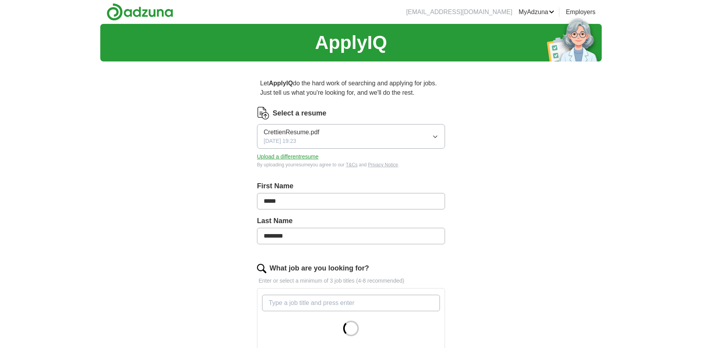
click at [437, 140] on icon "button" at bounding box center [435, 137] width 6 height 6
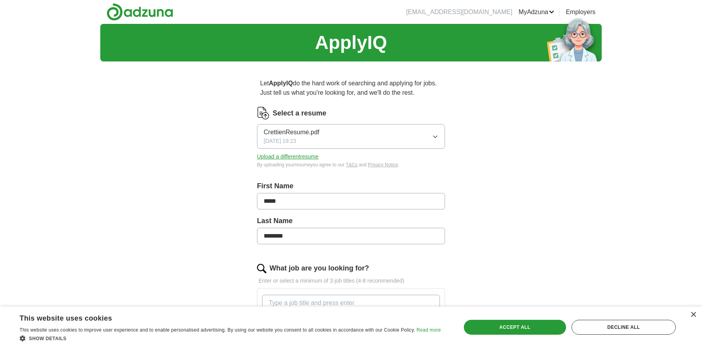
click at [474, 176] on div "Let ApplyIQ do the hard work of searching and applying for jobs. Just tell us w…" at bounding box center [351, 309] width 251 height 483
click at [299, 157] on button "Upload a different resume" at bounding box center [288, 157] width 62 height 8
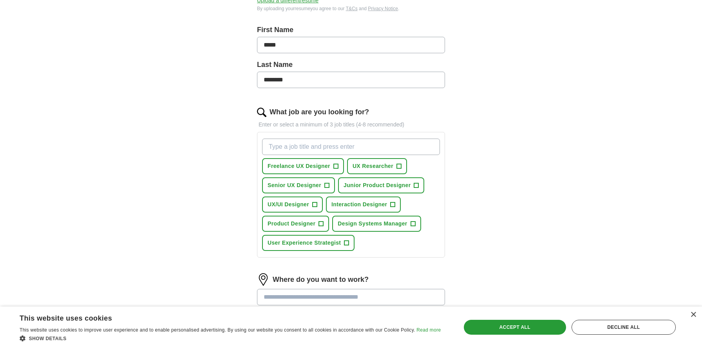
scroll to position [157, 0]
click at [316, 204] on span "+" at bounding box center [315, 204] width 5 height 6
click at [320, 221] on span "+" at bounding box center [321, 223] width 5 height 6
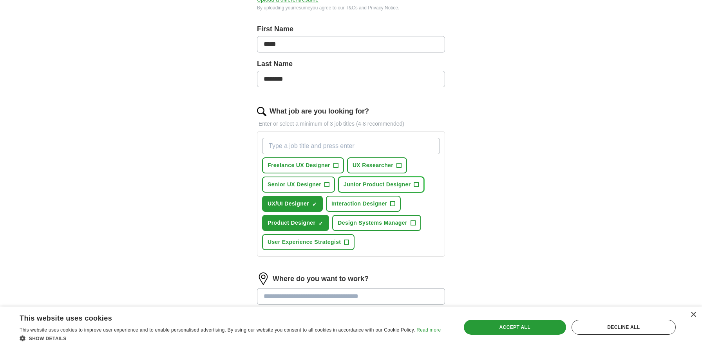
click at [414, 184] on span "+" at bounding box center [416, 185] width 5 height 6
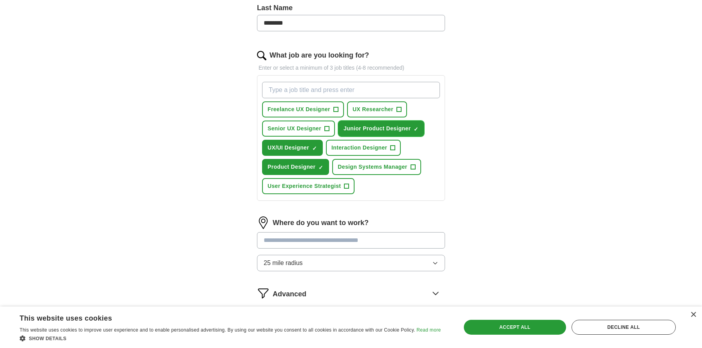
scroll to position [214, 0]
click at [371, 241] on input "text" at bounding box center [351, 240] width 188 height 16
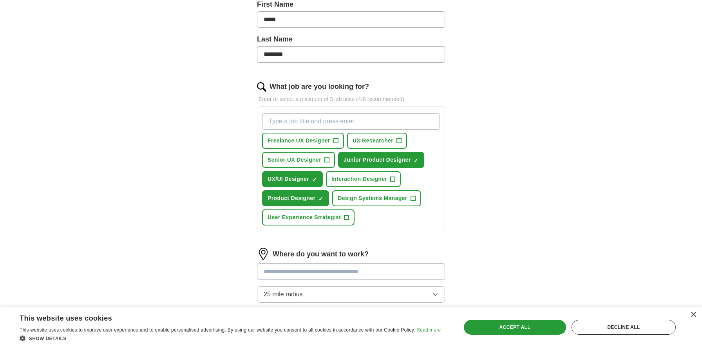
scroll to position [187, 0]
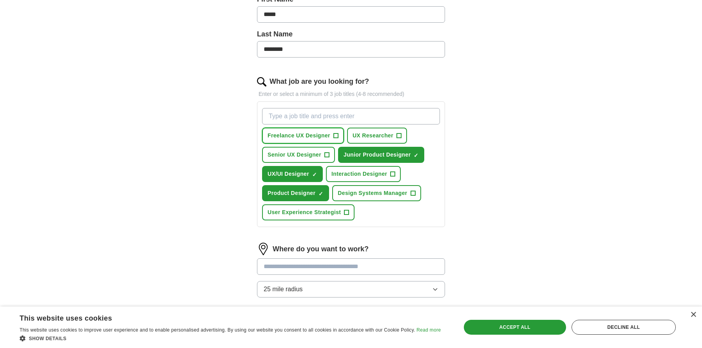
click at [334, 137] on span "+" at bounding box center [336, 136] width 5 height 6
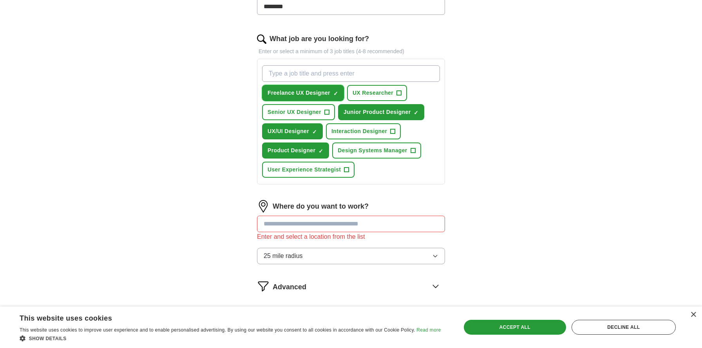
scroll to position [230, 0]
click at [351, 226] on input "text" at bounding box center [351, 224] width 188 height 16
click at [490, 235] on div "ApplyIQ Let ApplyIQ do the hard work of searching and applying for jobs. Just t…" at bounding box center [351, 71] width 502 height 555
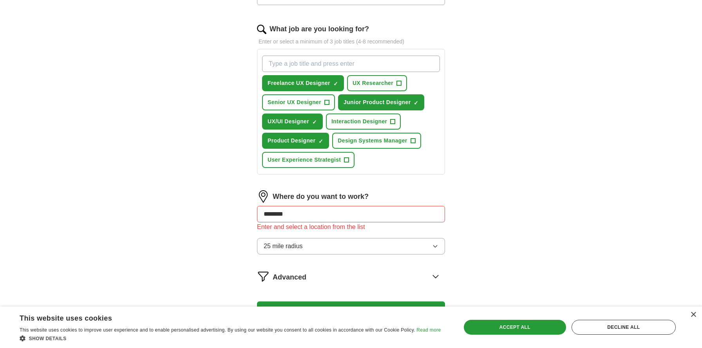
scroll to position [242, 0]
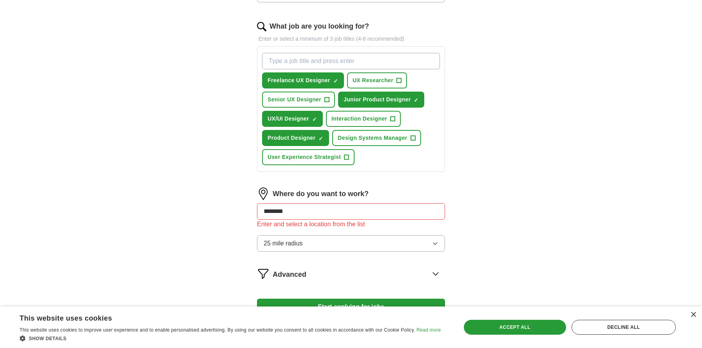
click at [317, 211] on input "********" at bounding box center [351, 211] width 188 height 16
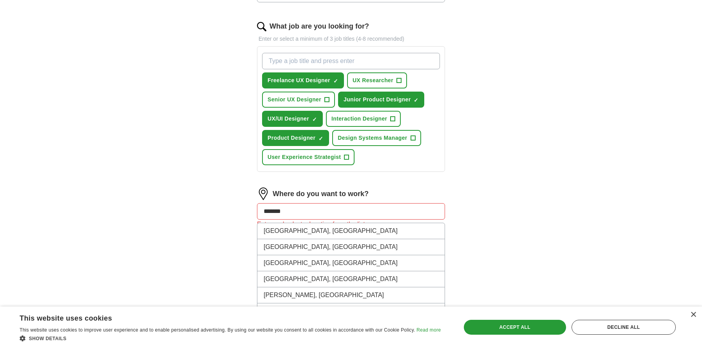
type input "******"
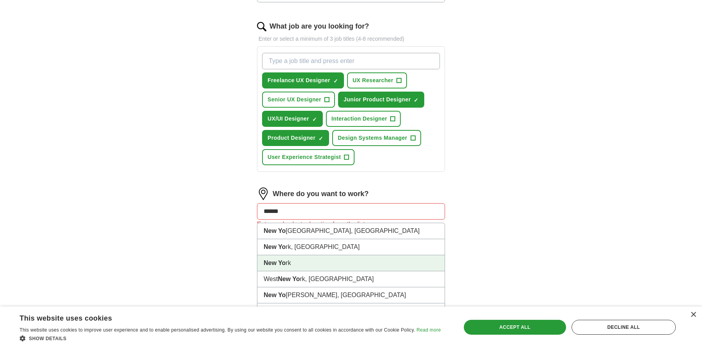
click at [291, 267] on li "New Yo rk" at bounding box center [351, 264] width 187 height 16
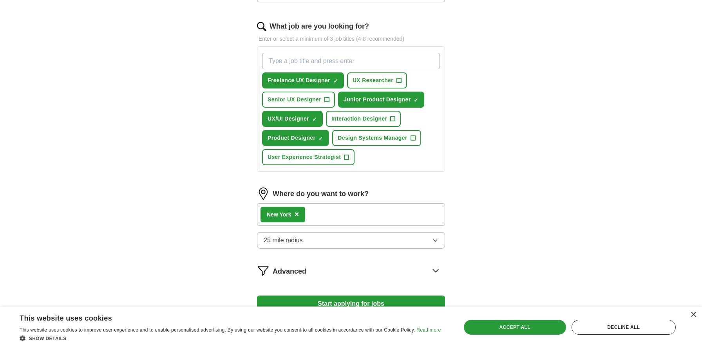
click at [330, 220] on div "New Yo rk ×" at bounding box center [351, 214] width 188 height 23
click at [314, 215] on div "New Yo rk ×" at bounding box center [351, 214] width 188 height 23
click at [310, 218] on div "New Yo rk ×" at bounding box center [351, 214] width 188 height 23
click at [298, 215] on span "×" at bounding box center [297, 214] width 5 height 9
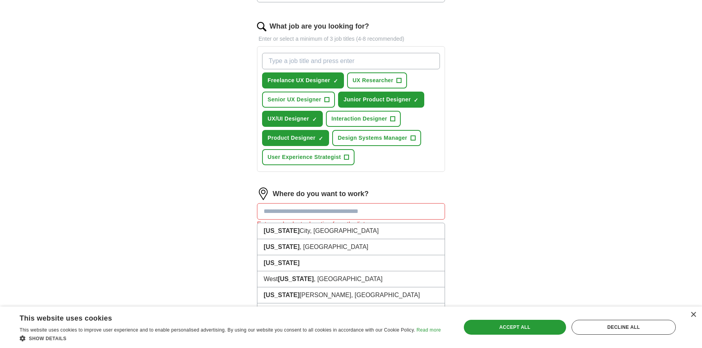
click at [298, 214] on input "text" at bounding box center [351, 211] width 188 height 16
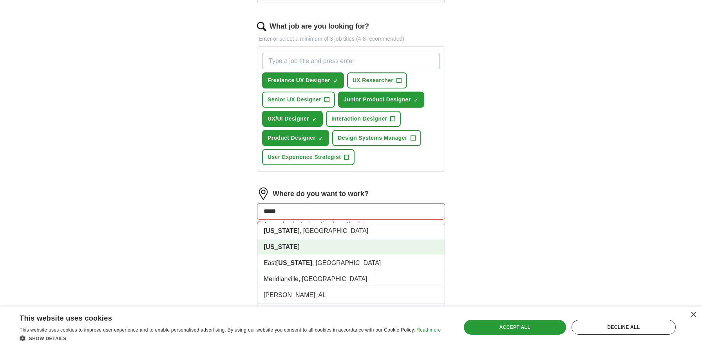
click at [291, 247] on li "[US_STATE]" at bounding box center [351, 248] width 187 height 16
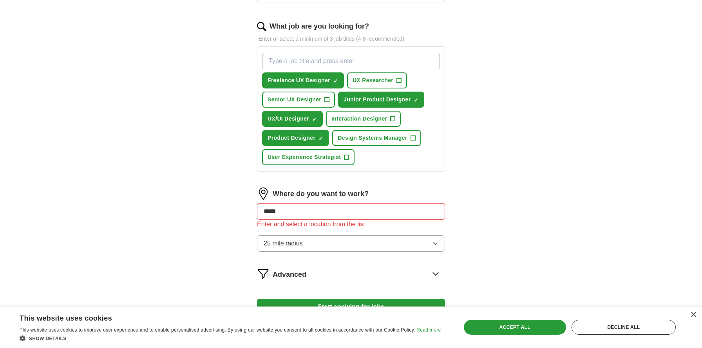
click at [292, 246] on span "25 mile radius" at bounding box center [283, 243] width 39 height 9
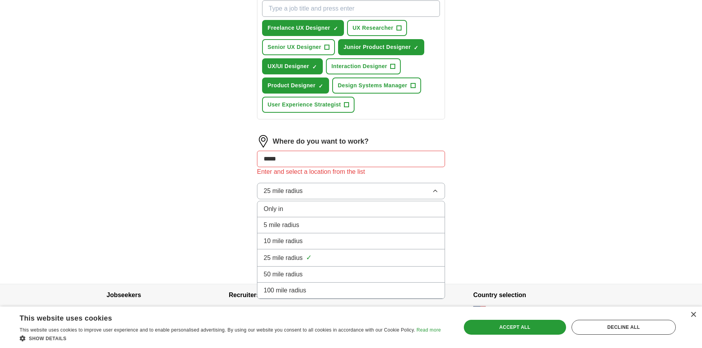
scroll to position [310, 0]
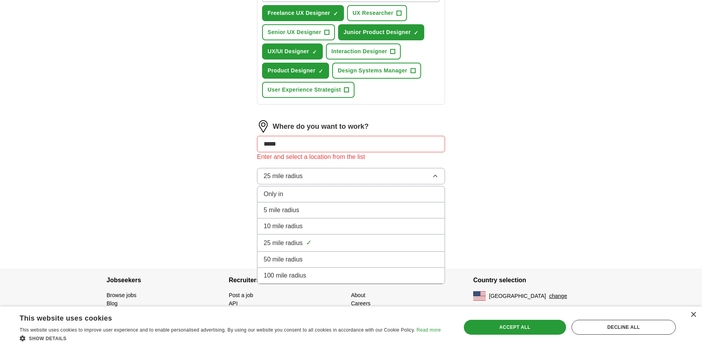
click at [303, 276] on span "100 mile radius" at bounding box center [285, 275] width 43 height 9
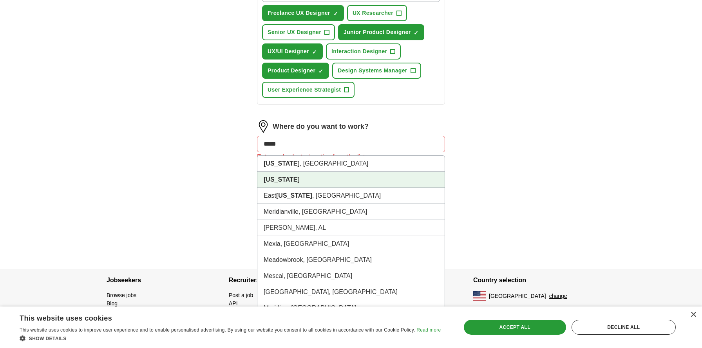
click at [302, 144] on input "*****" at bounding box center [351, 144] width 188 height 16
click at [280, 180] on strong "[US_STATE]" at bounding box center [282, 179] width 36 height 7
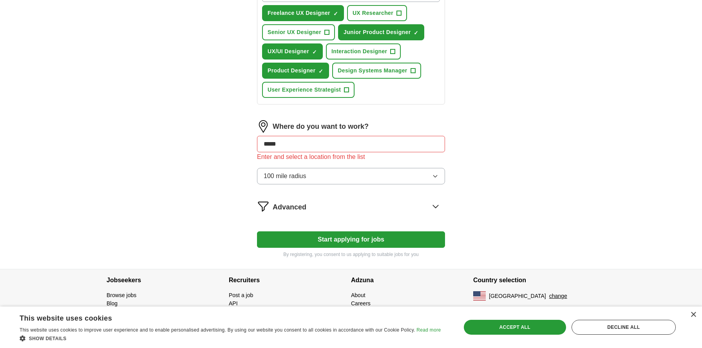
click at [312, 147] on input "*****" at bounding box center [351, 144] width 188 height 16
click at [273, 148] on input "*****" at bounding box center [351, 144] width 188 height 16
click at [286, 144] on input "*****" at bounding box center [351, 144] width 188 height 16
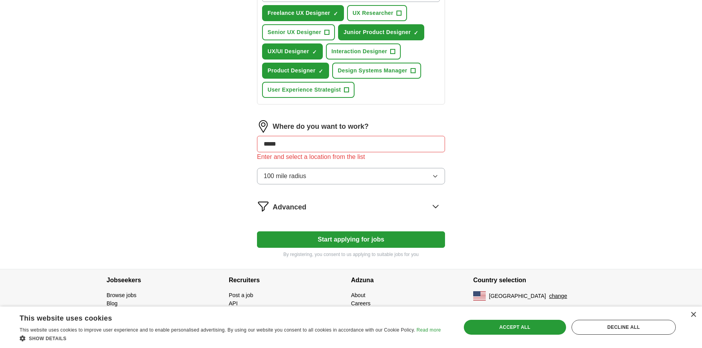
type input "******"
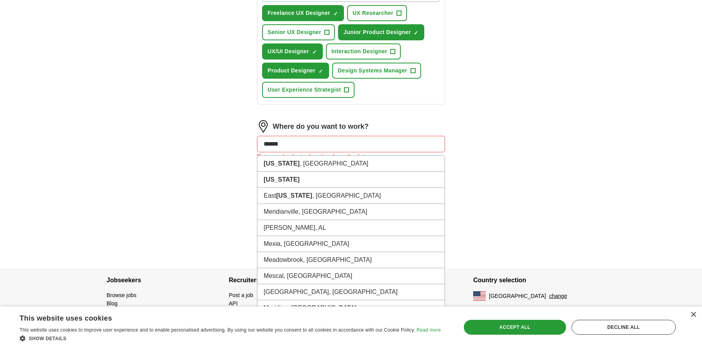
scroll to position [307, 0]
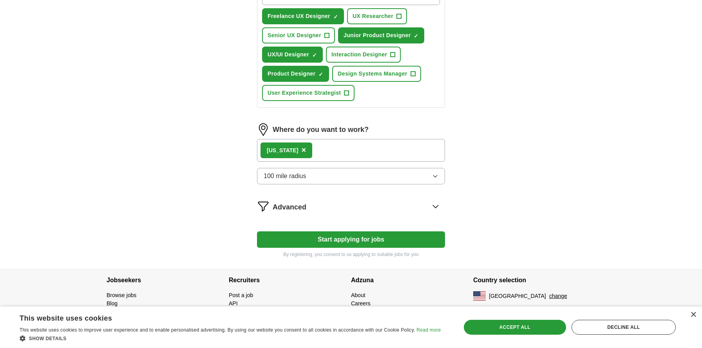
click at [322, 152] on div "[US_STATE] ×" at bounding box center [351, 150] width 188 height 23
click at [308, 149] on div "[US_STATE] ×" at bounding box center [351, 150] width 188 height 23
click at [325, 148] on div "[US_STATE] ×" at bounding box center [351, 150] width 188 height 23
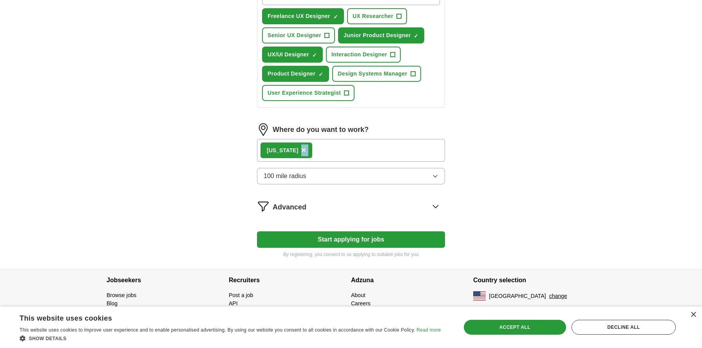
click at [325, 148] on div "[US_STATE] ×" at bounding box center [351, 150] width 188 height 23
click at [379, 202] on div "Advanced" at bounding box center [359, 206] width 172 height 13
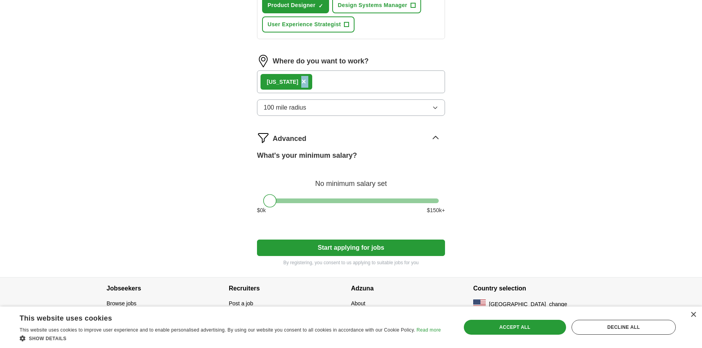
scroll to position [379, 0]
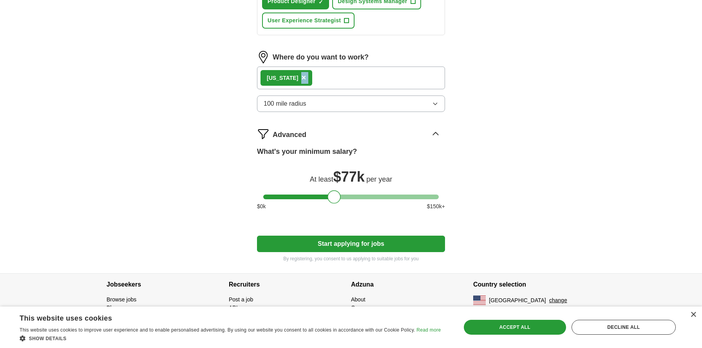
drag, startPoint x: 274, startPoint y: 196, endPoint x: 339, endPoint y: 197, distance: 64.3
click at [339, 197] on div at bounding box center [334, 197] width 13 height 13
click at [346, 243] on button "Start applying for jobs" at bounding box center [351, 244] width 188 height 16
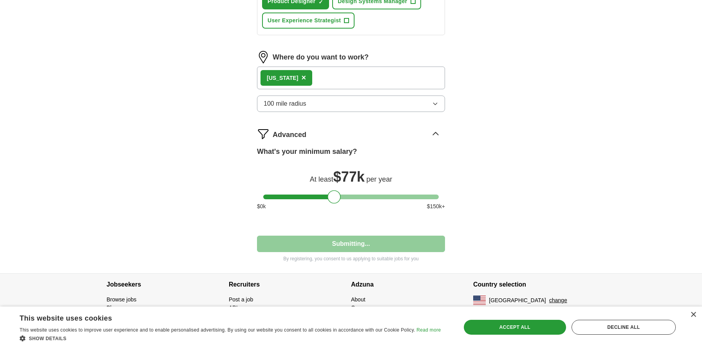
select select "**"
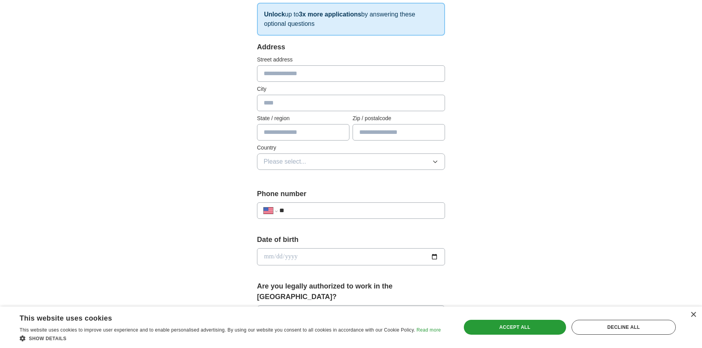
scroll to position [129, 0]
click at [306, 213] on input "**" at bounding box center [359, 209] width 159 height 9
type input "**********"
click at [363, 256] on input "date" at bounding box center [351, 256] width 188 height 17
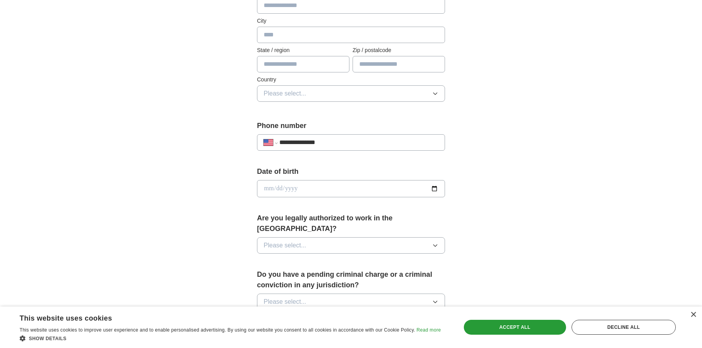
scroll to position [197, 0]
click at [375, 237] on button "Please select..." at bounding box center [351, 245] width 188 height 16
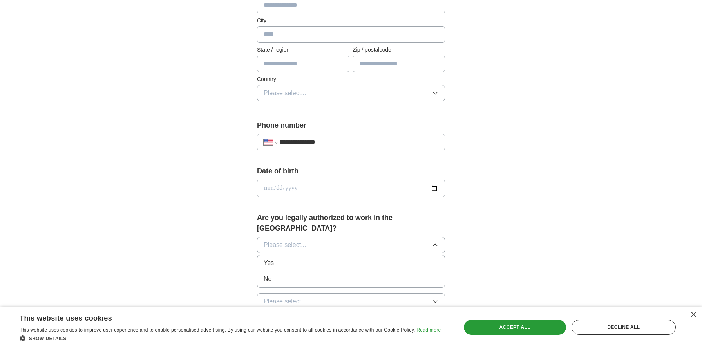
click at [367, 259] on div "Yes" at bounding box center [351, 263] width 175 height 9
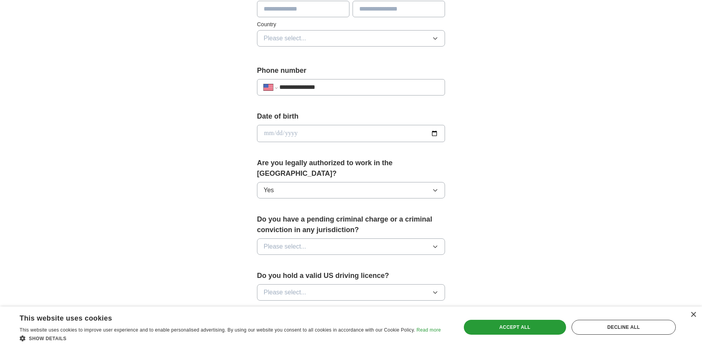
scroll to position [252, 0]
click at [372, 238] on button "Please select..." at bounding box center [351, 246] width 188 height 16
click at [352, 276] on div "No" at bounding box center [351, 280] width 175 height 9
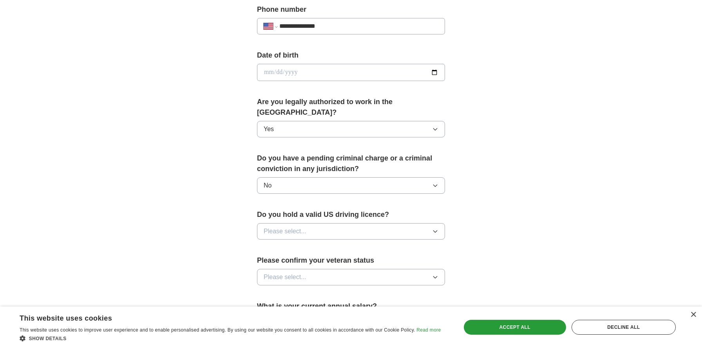
scroll to position [314, 0]
click at [359, 223] on button "Please select..." at bounding box center [351, 231] width 188 height 16
click at [352, 244] on div "Yes" at bounding box center [351, 248] width 175 height 9
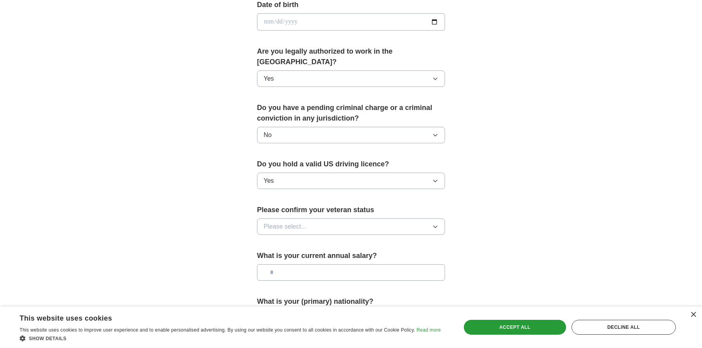
scroll to position [365, 0]
click at [355, 219] on button "Please select..." at bounding box center [351, 226] width 188 height 16
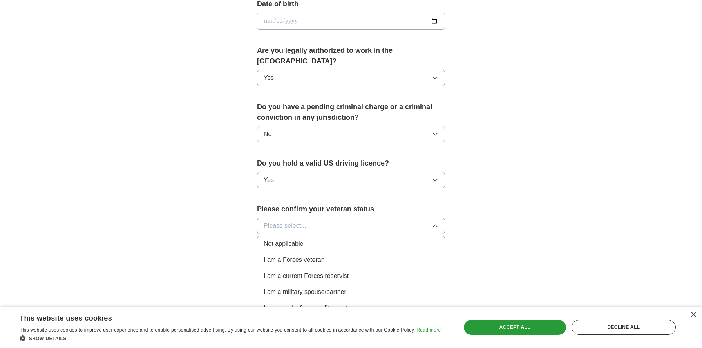
click at [351, 240] on div "Not applicable" at bounding box center [351, 244] width 175 height 9
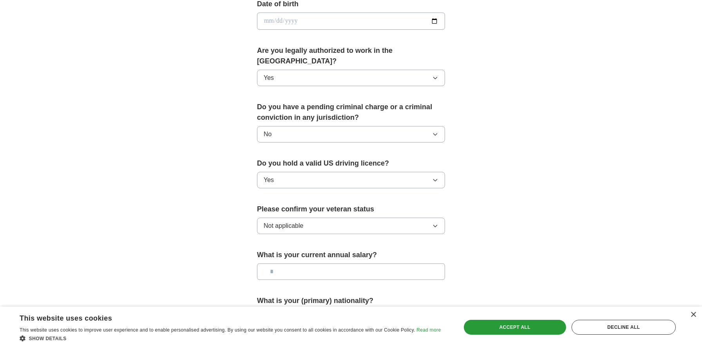
click at [338, 265] on input "text" at bounding box center [351, 272] width 188 height 16
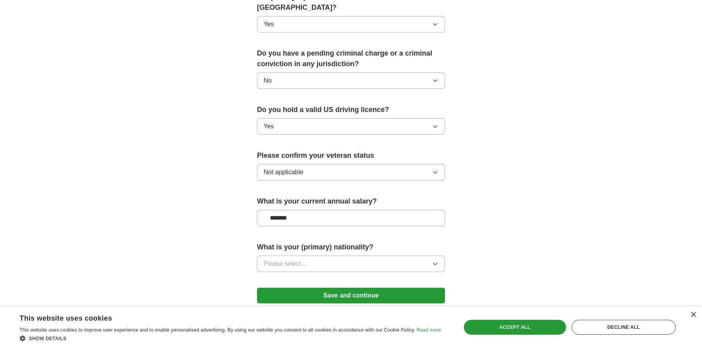
scroll to position [419, 0]
type input "*******"
click at [368, 255] on button "Please select..." at bounding box center [351, 263] width 188 height 16
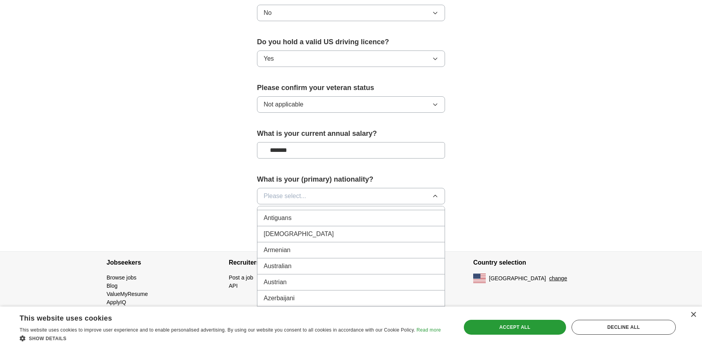
scroll to position [0, 0]
click at [354, 210] on div "American" at bounding box center [351, 214] width 175 height 9
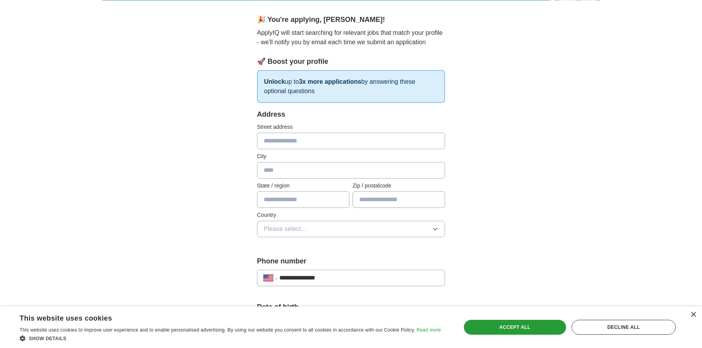
scroll to position [61, 0]
click at [368, 139] on input "text" at bounding box center [351, 141] width 188 height 16
type input "**********"
type input "********"
type input "**"
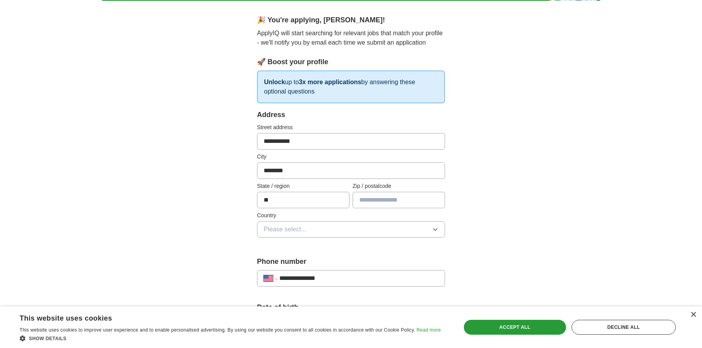
type input "*****"
click at [346, 230] on button "Please select..." at bounding box center [351, 229] width 188 height 16
click at [337, 248] on div "[GEOGRAPHIC_DATA]" at bounding box center [351, 247] width 175 height 9
click at [342, 233] on button "[GEOGRAPHIC_DATA]" at bounding box center [351, 229] width 188 height 16
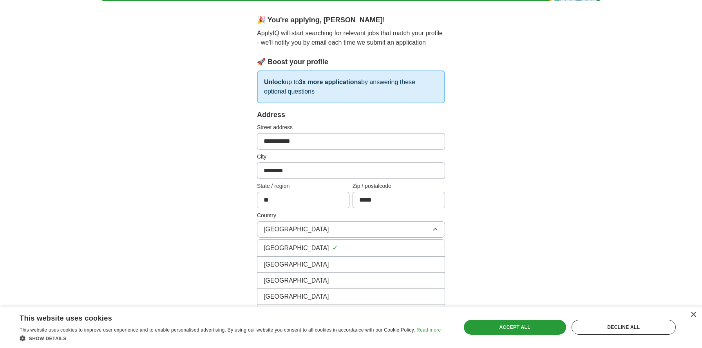
click at [309, 267] on div "[GEOGRAPHIC_DATA]" at bounding box center [351, 264] width 175 height 9
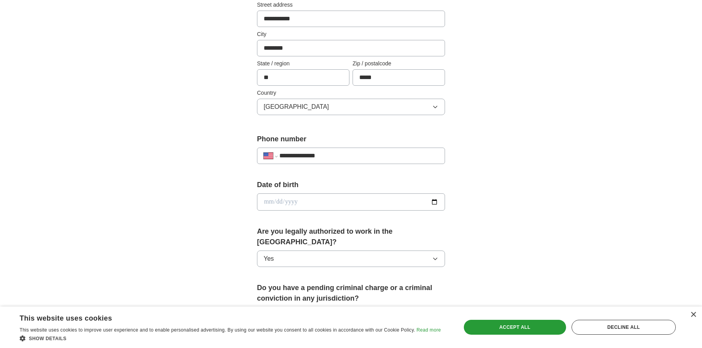
scroll to position [185, 0]
click at [418, 198] on input "date" at bounding box center [351, 200] width 188 height 17
click at [437, 202] on input "date" at bounding box center [351, 200] width 188 height 17
type input "**********"
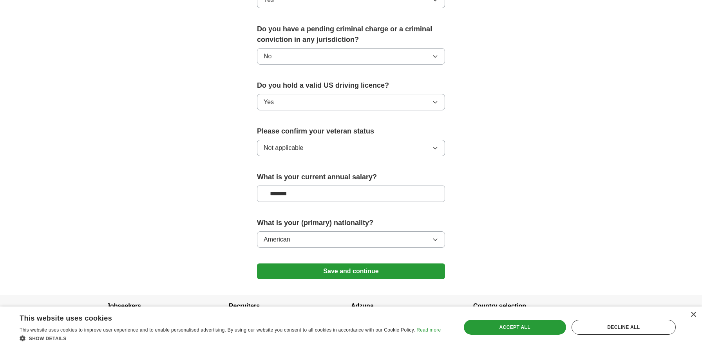
scroll to position [449, 0]
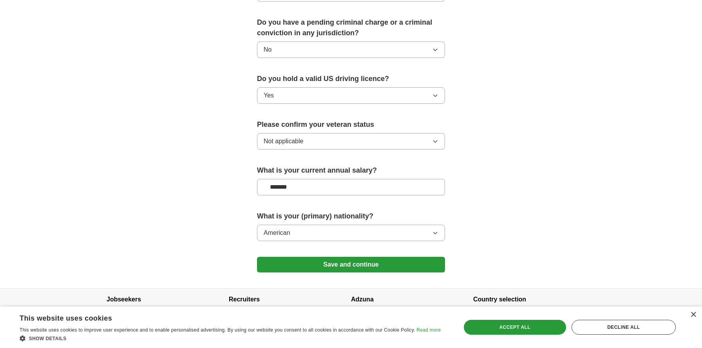
click at [409, 257] on button "Save and continue" at bounding box center [351, 265] width 188 height 16
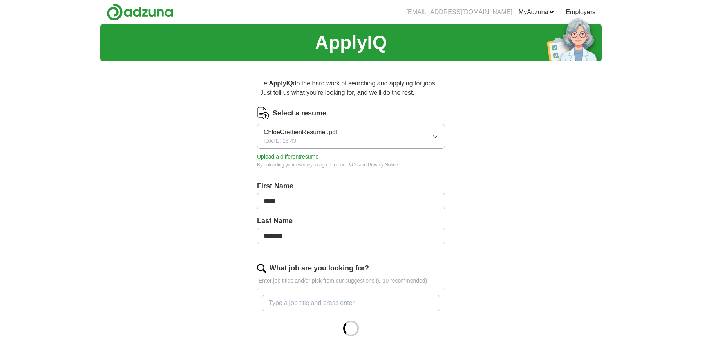
click at [295, 158] on button "Upload a different resume" at bounding box center [288, 157] width 62 height 8
